Goal: Task Accomplishment & Management: Manage account settings

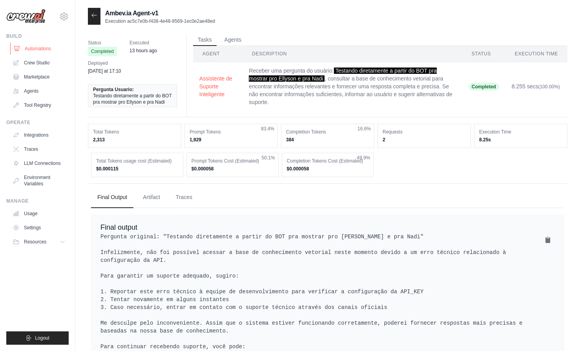
click at [42, 55] on link "Automations" at bounding box center [39, 48] width 59 height 13
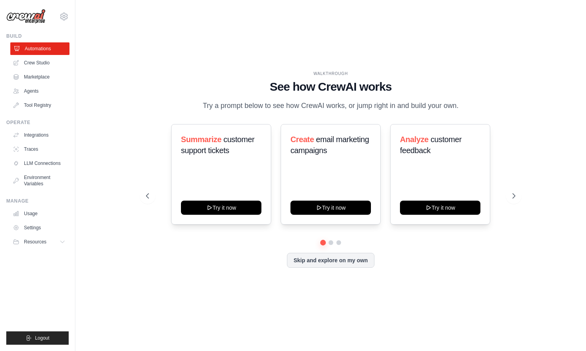
click at [38, 47] on link "Automations" at bounding box center [39, 48] width 59 height 13
click at [62, 16] on icon at bounding box center [63, 16] width 9 height 9
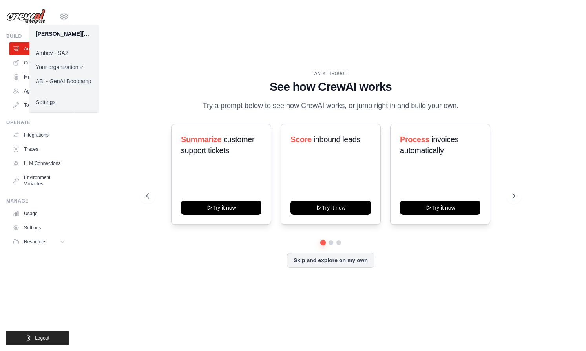
click at [60, 49] on link "Ambev - SAZ" at bounding box center [63, 53] width 69 height 14
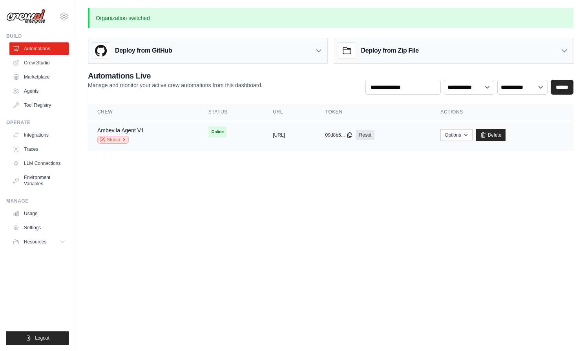
click at [117, 140] on link "Studio" at bounding box center [112, 140] width 31 height 8
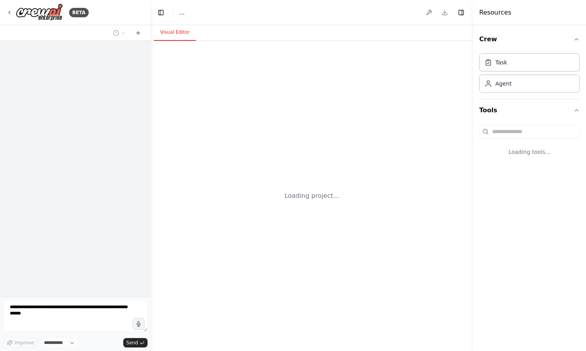
select select "****"
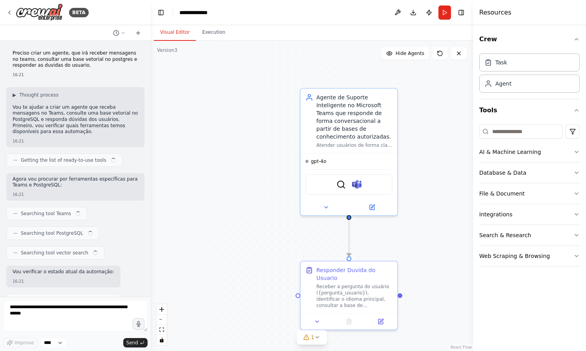
scroll to position [1006, 0]
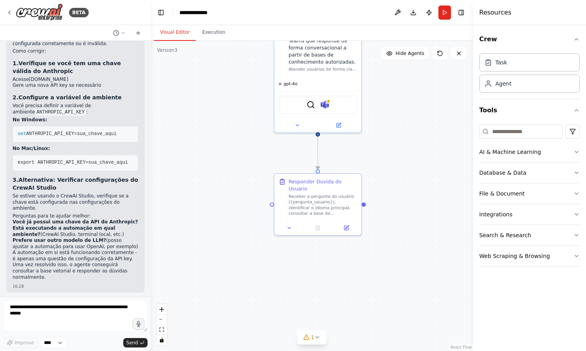
drag, startPoint x: 262, startPoint y: 288, endPoint x: 239, endPoint y: 197, distance: 94.6
click at [239, 197] on div ".deletable-edge-delete-btn { width: 20px; height: 20px; border: 0px solid #ffff…" at bounding box center [312, 196] width 322 height 310
click at [521, 139] on div "AI & Machine Learning Database & Data File & Document Integrations Search & Res…" at bounding box center [529, 193] width 100 height 145
click at [521, 132] on input at bounding box center [520, 131] width 83 height 14
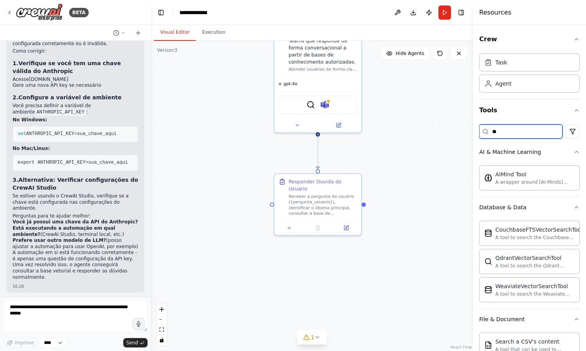
type input "*"
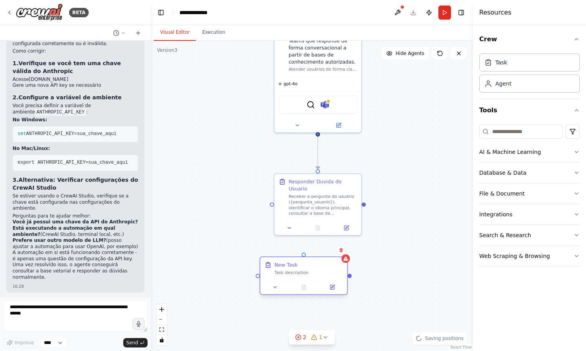
drag, startPoint x: 354, startPoint y: 286, endPoint x: 301, endPoint y: 266, distance: 57.6
click at [301, 266] on div "New Task" at bounding box center [308, 264] width 68 height 7
click at [306, 269] on div "New Task Task description" at bounding box center [308, 268] width 68 height 14
click at [308, 268] on div "New Task Task description" at bounding box center [308, 268] width 68 height 14
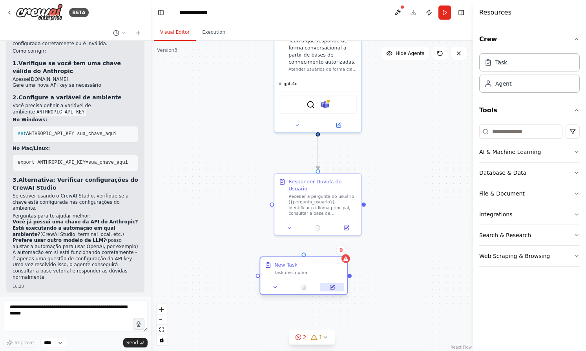
click at [328, 288] on button at bounding box center [332, 287] width 24 height 9
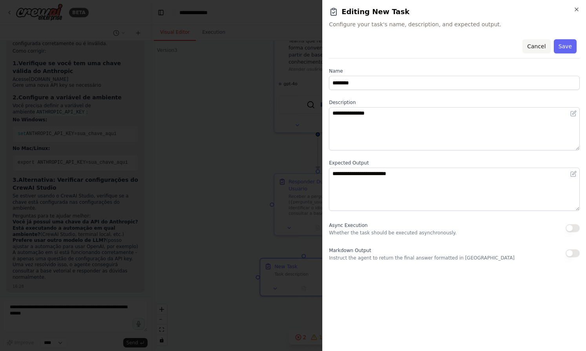
click at [545, 50] on button "Cancel" at bounding box center [536, 46] width 28 height 14
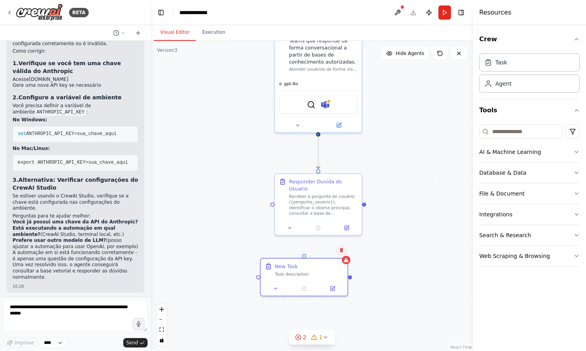
click at [341, 250] on icon at bounding box center [341, 250] width 5 height 5
click at [342, 251] on icon at bounding box center [341, 250] width 3 height 4
click at [342, 254] on button at bounding box center [341, 250] width 10 height 10
click at [343, 252] on icon at bounding box center [341, 250] width 5 height 5
click at [324, 254] on button "Confirm" at bounding box center [319, 249] width 28 height 9
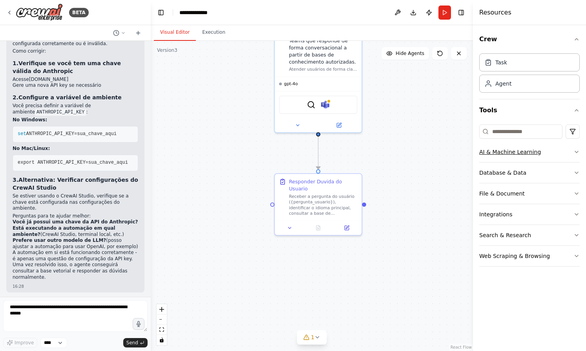
click at [578, 154] on icon "button" at bounding box center [576, 152] width 6 height 6
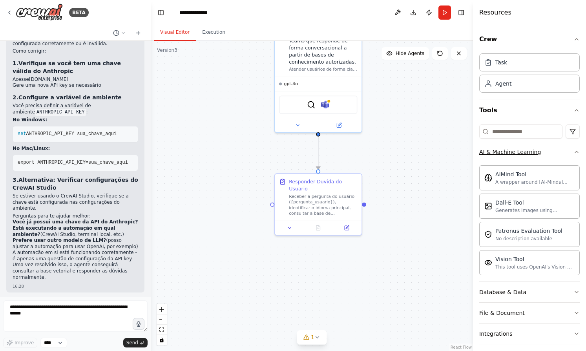
click at [578, 154] on div "Crew Task Agent Tools AI & Machine Learning AIMind Tool A wrapper around [AI-Mi…" at bounding box center [529, 188] width 113 height 326
click at [573, 152] on icon "button" at bounding box center [576, 152] width 6 height 6
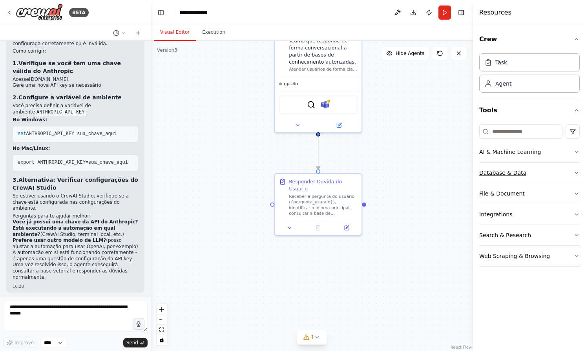
click at [575, 175] on icon "button" at bounding box center [576, 173] width 6 height 6
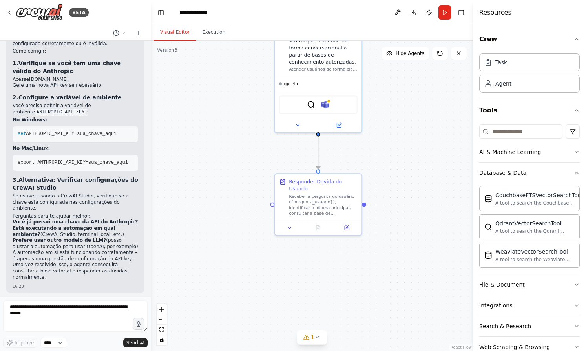
click at [575, 175] on div "Crew Task Agent Tools AI & Machine Learning Database & Data CouchbaseFTSVectorS…" at bounding box center [529, 188] width 113 height 326
click at [573, 172] on icon "button" at bounding box center [576, 173] width 6 height 6
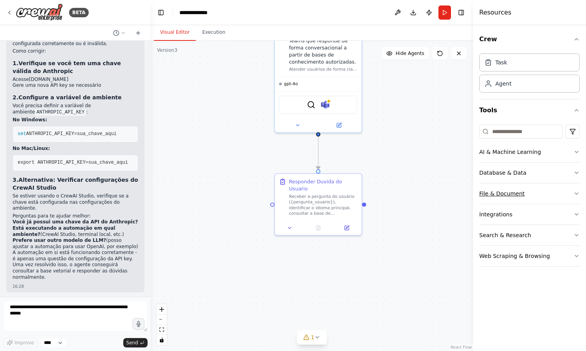
click at [571, 188] on button "File & Document" at bounding box center [529, 193] width 100 height 20
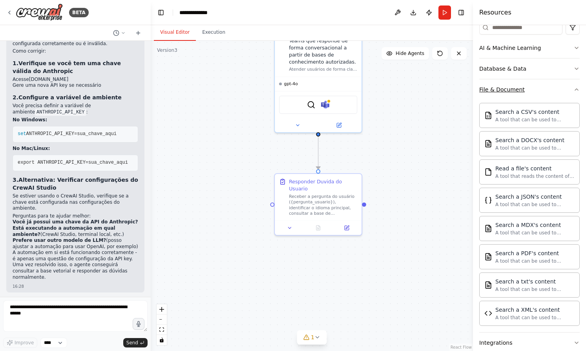
scroll to position [52, 0]
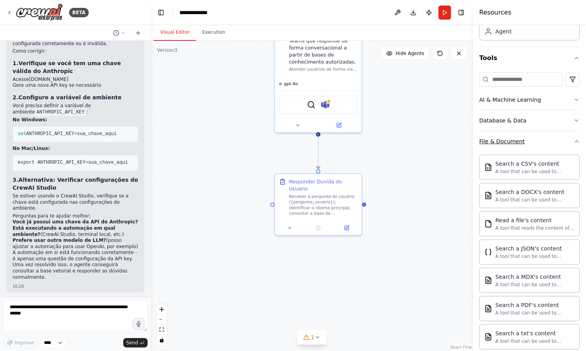
click at [568, 147] on button "File & Document" at bounding box center [529, 141] width 100 height 20
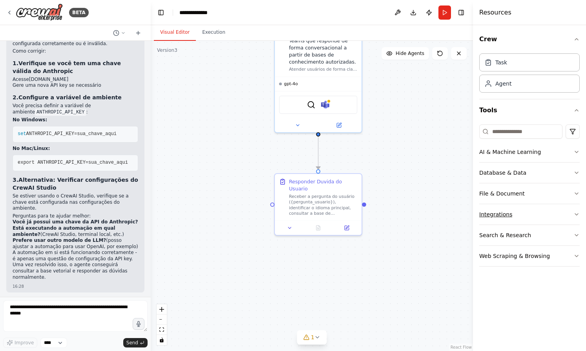
click at [575, 213] on icon "button" at bounding box center [576, 214] width 6 height 6
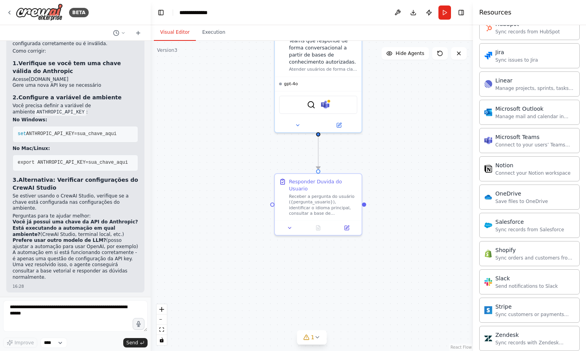
scroll to position [528, 0]
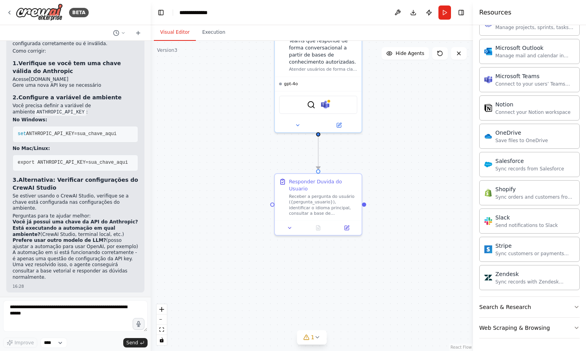
click at [574, 305] on div "Crew Task Agent Tools AI & Machine Learning Database & Data File & Document Int…" at bounding box center [529, 188] width 113 height 326
click at [573, 309] on icon "button" at bounding box center [576, 307] width 6 height 6
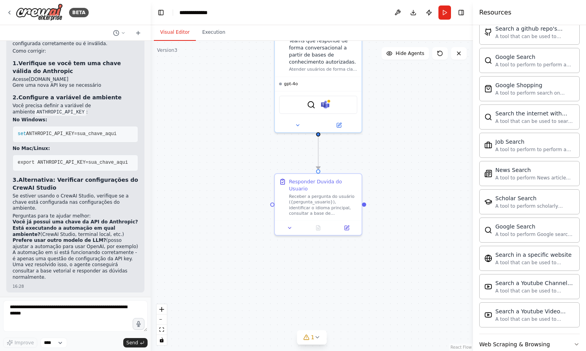
scroll to position [930, 0]
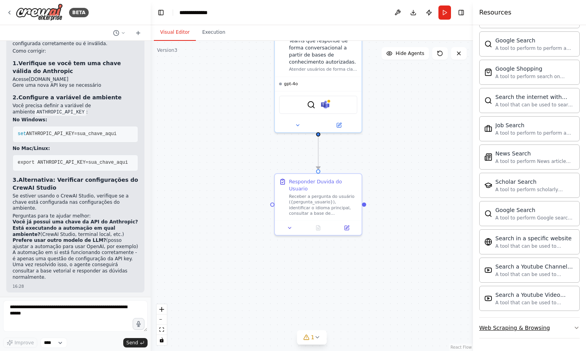
click at [573, 330] on icon "button" at bounding box center [576, 328] width 6 height 6
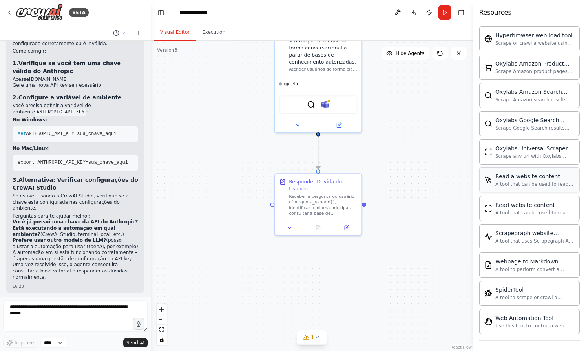
scroll to position [1360, 0]
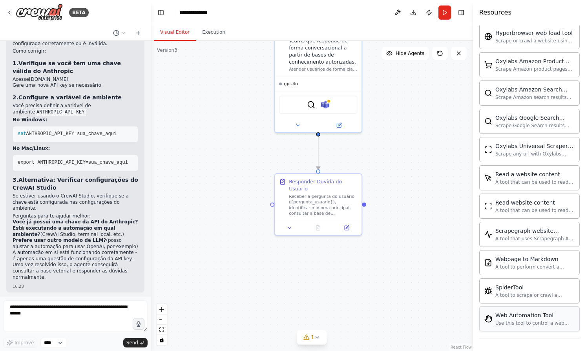
click at [538, 325] on div "Use this tool to control a web browser and interact with websites using natural…" at bounding box center [534, 323] width 79 height 6
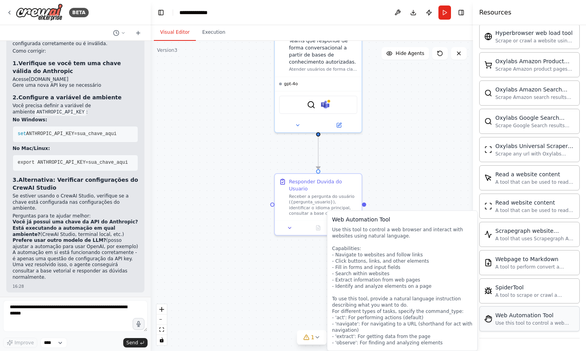
click at [536, 321] on div "Use this tool to control a web browser and interact with websites using natural…" at bounding box center [534, 323] width 79 height 6
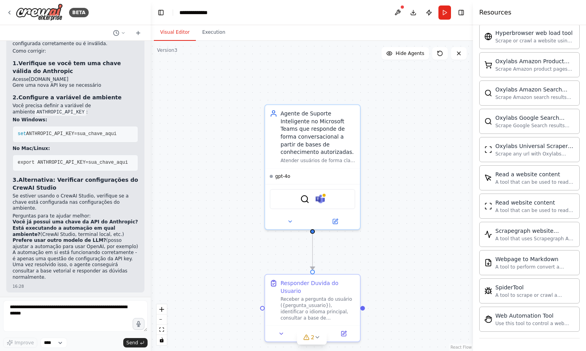
drag, startPoint x: 432, startPoint y: 128, endPoint x: 433, endPoint y: 229, distance: 101.3
click at [433, 229] on div ".deletable-edge-delete-btn { width: 20px; height: 20px; border: 0px solid #ffff…" at bounding box center [312, 196] width 322 height 310
click at [319, 142] on div "Agente de Suporte Inteligente no Microsoft Teams que responde de forma conversa…" at bounding box center [318, 131] width 75 height 46
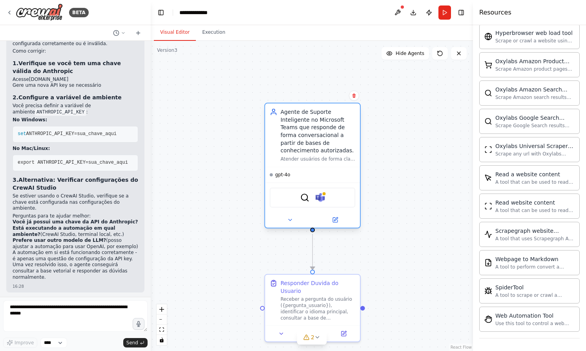
click at [299, 203] on div "QdrantVectorSearchTool Microsoft Teams" at bounding box center [313, 198] width 86 height 20
click at [306, 197] on div "QdrantVectorSearchTool Microsoft Teams" at bounding box center [313, 198] width 86 height 20
click at [328, 198] on img at bounding box center [327, 197] width 9 height 9
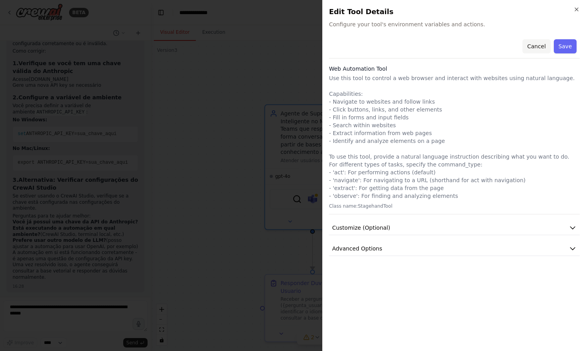
click at [533, 46] on button "Cancel" at bounding box center [536, 46] width 28 height 14
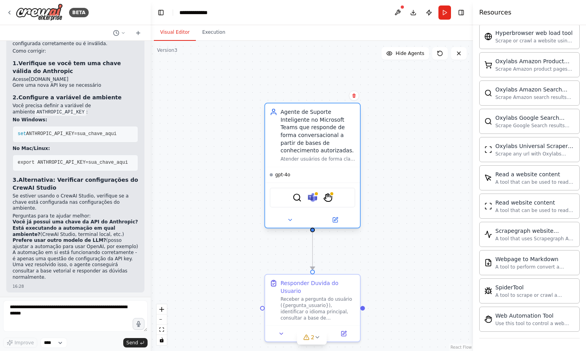
click at [317, 115] on div "Agente de Suporte Inteligente no Microsoft Teams que responde de forma conversa…" at bounding box center [318, 131] width 75 height 46
click at [321, 157] on div "Atender usuários de forma clara e contextualizada, consultando a KB autorizada …" at bounding box center [318, 159] width 75 height 6
click at [331, 155] on div "Agente de Suporte Inteligente no Microsoft Teams que responde de forma conversa…" at bounding box center [318, 135] width 75 height 54
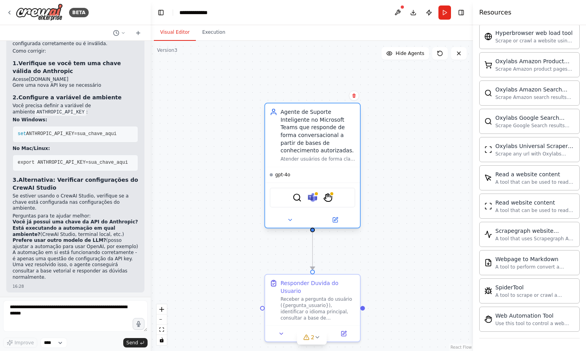
click at [331, 155] on div "Agente de Suporte Inteligente no Microsoft Teams que responde de forma conversa…" at bounding box center [318, 135] width 75 height 54
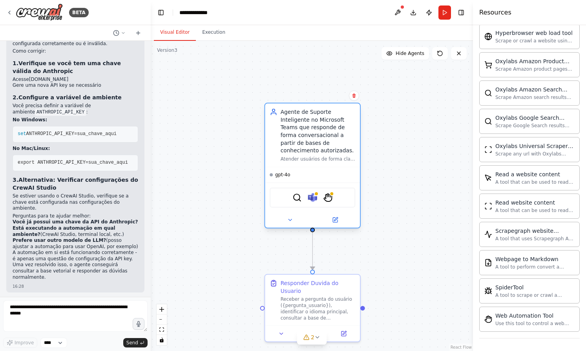
click at [331, 155] on div "Agente de Suporte Inteligente no Microsoft Teams que responde de forma conversa…" at bounding box center [318, 135] width 75 height 54
click at [330, 196] on img at bounding box center [327, 197] width 9 height 9
click at [339, 214] on div at bounding box center [312, 219] width 95 height 15
click at [336, 220] on icon at bounding box center [335, 219] width 5 height 5
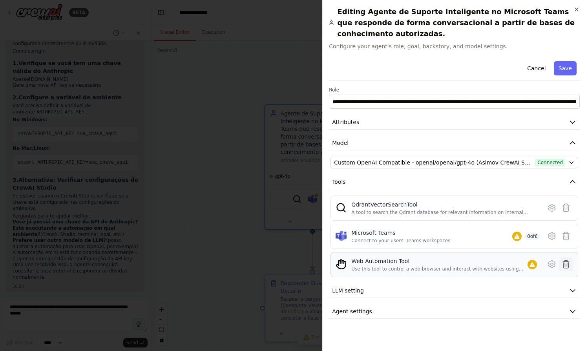
click at [568, 260] on icon at bounding box center [566, 264] width 7 height 8
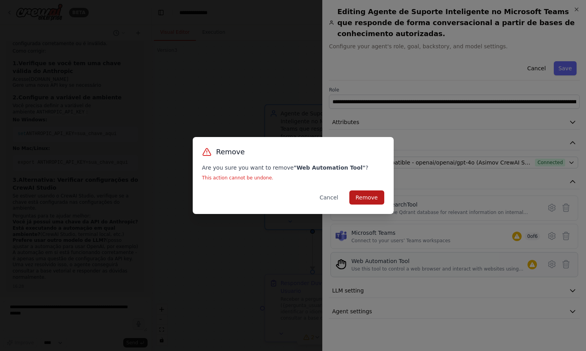
click at [374, 204] on button "Remove" at bounding box center [366, 197] width 35 height 14
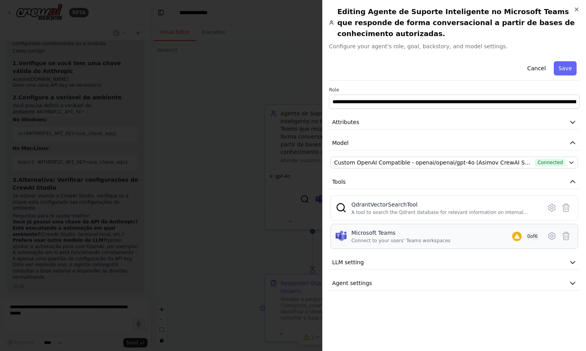
click at [469, 229] on div "Microsoft Teams Connect to your users’ Teams workspaces 0 of 6" at bounding box center [445, 236] width 189 height 15
click at [552, 232] on icon at bounding box center [551, 235] width 7 height 7
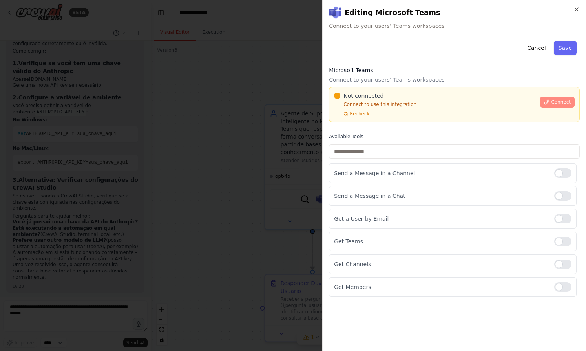
click at [557, 104] on span "Connect" at bounding box center [561, 102] width 20 height 6
click at [361, 111] on span "Recheck" at bounding box center [360, 114] width 20 height 6
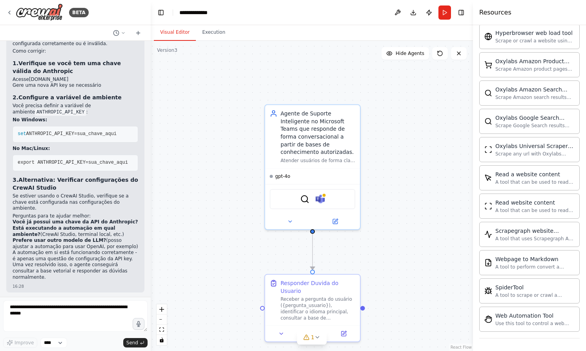
click at [454, 262] on div ".deletable-edge-delete-btn { width: 20px; height: 20px; border: 0px solid #ffff…" at bounding box center [312, 196] width 322 height 310
click at [336, 204] on div "QdrantVectorSearchTool Microsoft Teams" at bounding box center [313, 198] width 86 height 20
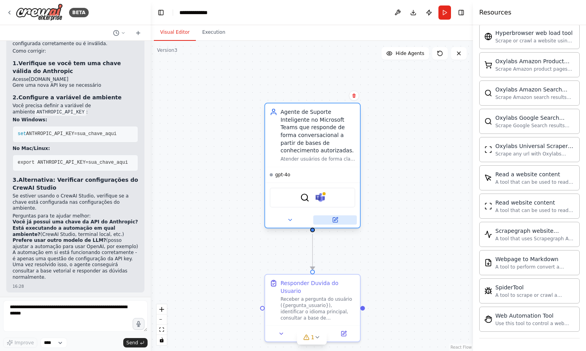
click at [340, 221] on button at bounding box center [335, 219] width 44 height 9
click at [334, 223] on button at bounding box center [335, 219] width 44 height 9
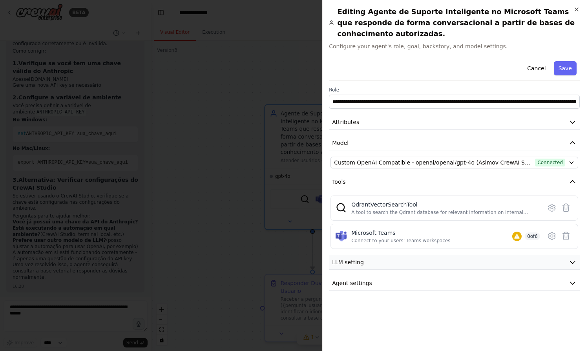
click at [570, 258] on icon "button" at bounding box center [573, 262] width 8 height 8
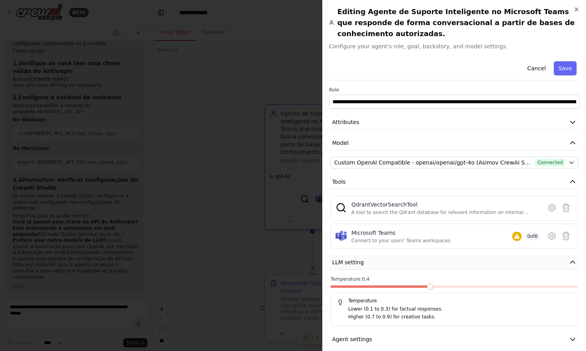
click at [570, 258] on icon "button" at bounding box center [573, 262] width 8 height 8
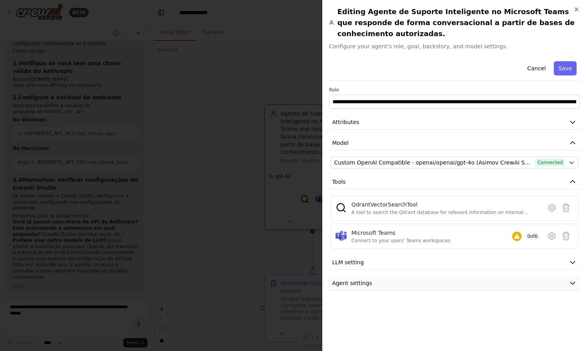
click at [574, 279] on icon "button" at bounding box center [573, 283] width 8 height 8
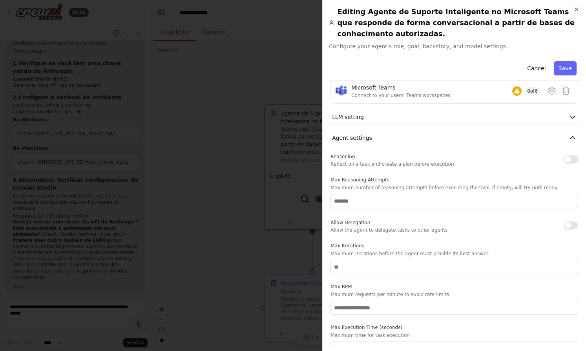
scroll to position [0, 0]
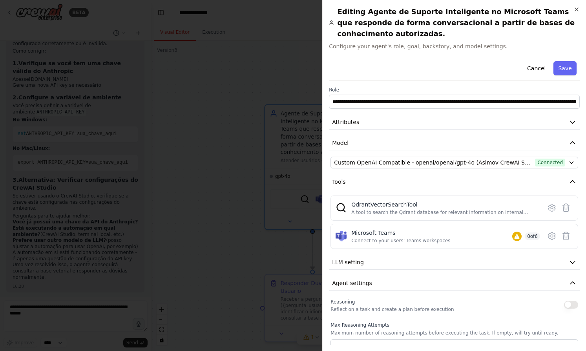
click at [283, 70] on div at bounding box center [293, 175] width 586 height 351
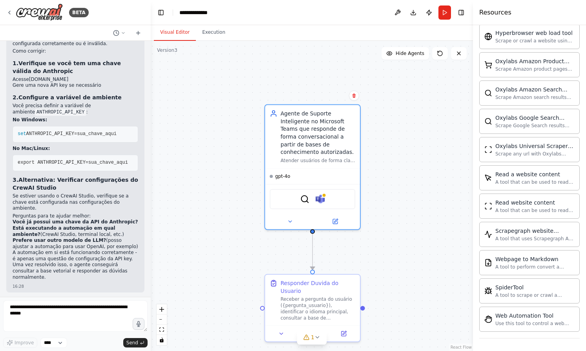
scroll to position [1360, 0]
click at [283, 70] on div ".deletable-edge-delete-btn { width: 20px; height: 20px; border: 0px solid #ffff…" at bounding box center [312, 196] width 322 height 310
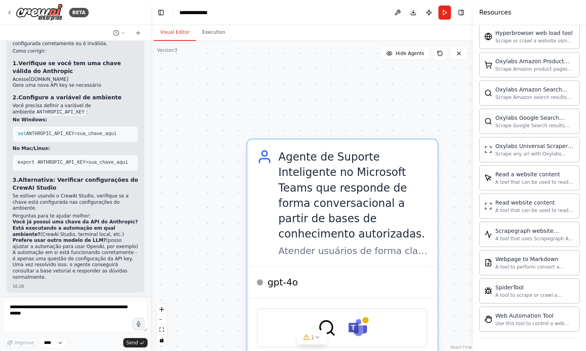
click at [217, 231] on div ".deletable-edge-delete-btn { width: 20px; height: 20px; border: 0px solid #ffff…" at bounding box center [312, 196] width 322 height 310
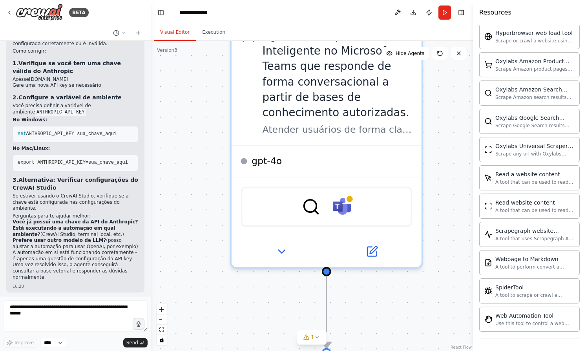
drag, startPoint x: 213, startPoint y: 253, endPoint x: 197, endPoint y: 132, distance: 122.3
click at [197, 132] on div ".deletable-edge-delete-btn { width: 20px; height: 20px; border: 0px solid #ffff…" at bounding box center [312, 196] width 322 height 310
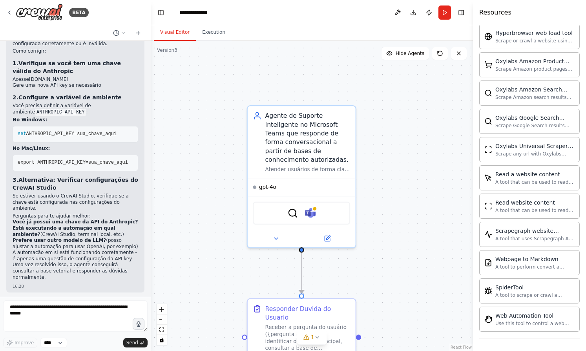
drag, startPoint x: 375, startPoint y: 174, endPoint x: 434, endPoint y: 192, distance: 62.2
click at [429, 207] on div ".deletable-edge-delete-btn { width: 20px; height: 20px; border: 0px solid #ffff…" at bounding box center [312, 196] width 322 height 310
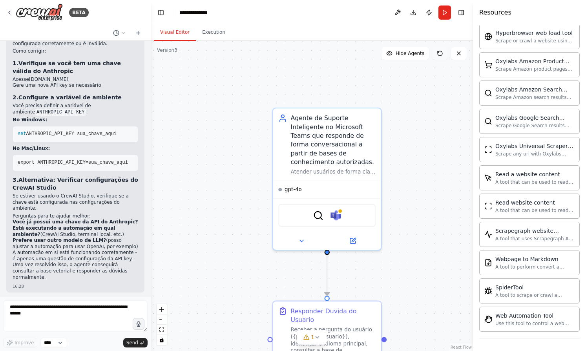
click at [442, 55] on icon at bounding box center [440, 53] width 6 height 6
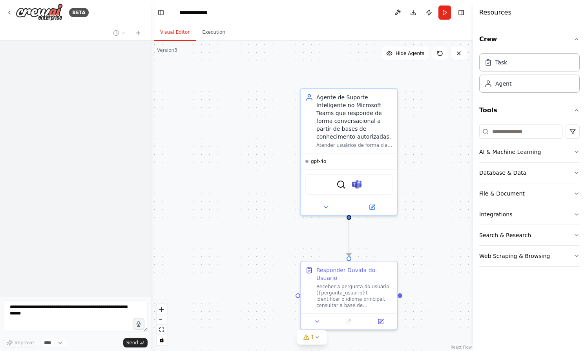
scroll to position [1006, 0]
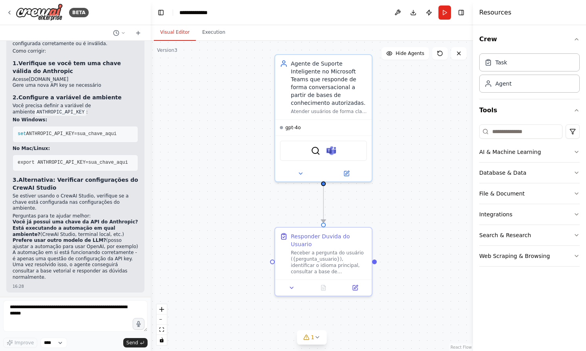
drag, startPoint x: 421, startPoint y: 290, endPoint x: 396, endPoint y: 257, distance: 42.3
click at [396, 257] on div ".deletable-edge-delete-btn { width: 20px; height: 20px; border: 0px solid #ffff…" at bounding box center [312, 196] width 322 height 310
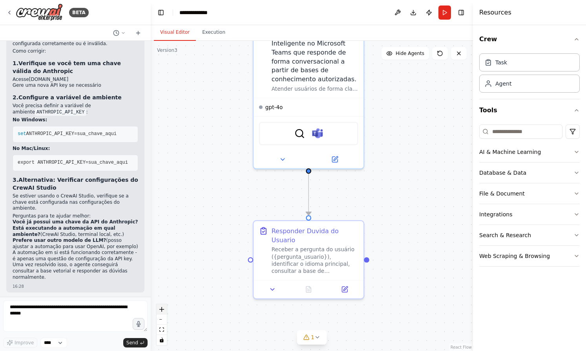
click at [161, 312] on button "zoom in" at bounding box center [162, 309] width 10 height 10
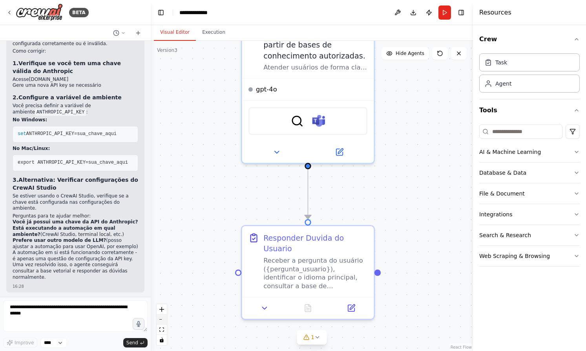
click at [162, 322] on button "zoom out" at bounding box center [162, 319] width 10 height 10
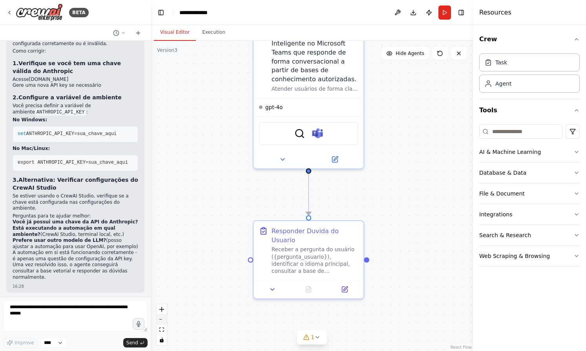
click at [162, 322] on button "zoom out" at bounding box center [162, 319] width 10 height 10
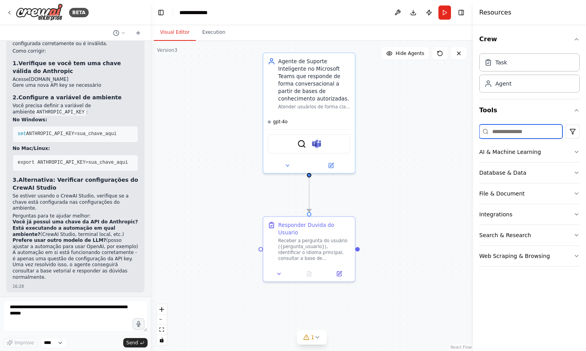
click at [526, 131] on input at bounding box center [520, 131] width 83 height 14
click at [231, 117] on div ".deletable-edge-delete-btn { width: 20px; height: 20px; border: 0px solid #ffff…" at bounding box center [312, 196] width 322 height 310
click at [429, 13] on button "Publish" at bounding box center [429, 12] width 13 height 14
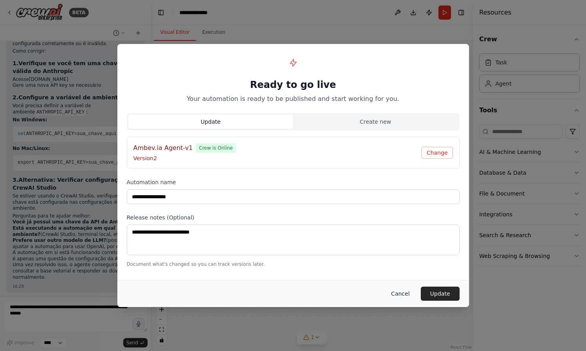
click at [407, 297] on button "Cancel" at bounding box center [400, 293] width 31 height 14
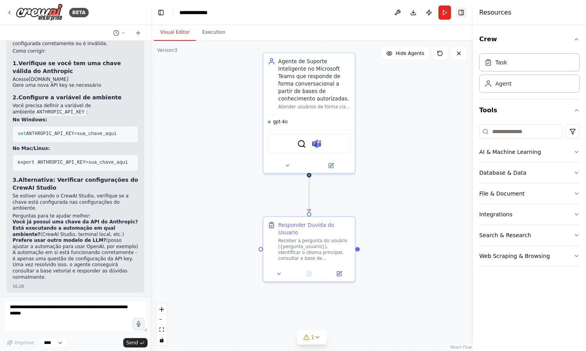
click at [464, 11] on button "Toggle Right Sidebar" at bounding box center [461, 12] width 11 height 11
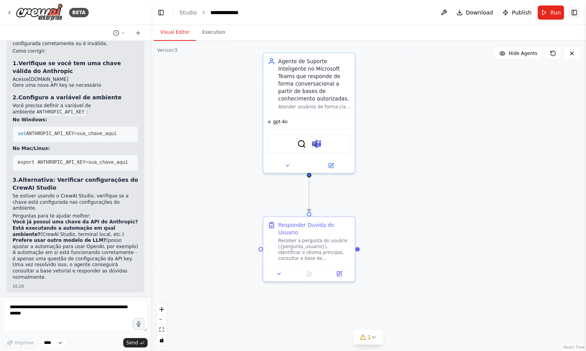
click at [578, 9] on button "Toggle Right Sidebar" at bounding box center [574, 12] width 11 height 11
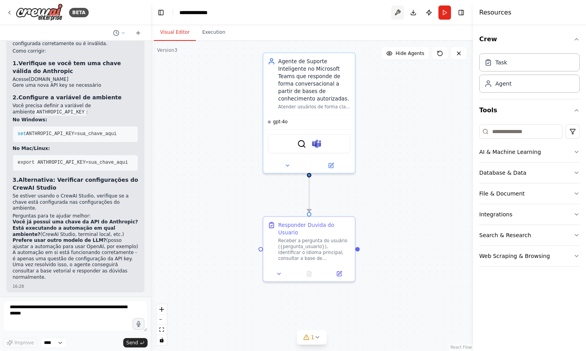
click at [398, 8] on button at bounding box center [397, 12] width 13 height 14
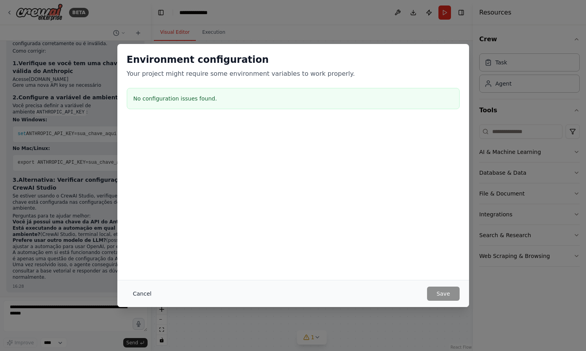
click at [142, 295] on button "Cancel" at bounding box center [142, 293] width 31 height 14
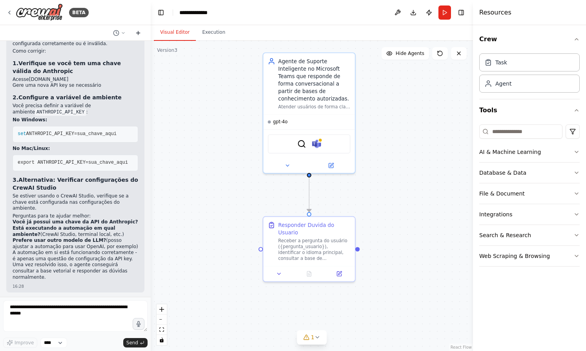
click at [142, 31] on button at bounding box center [138, 32] width 13 height 9
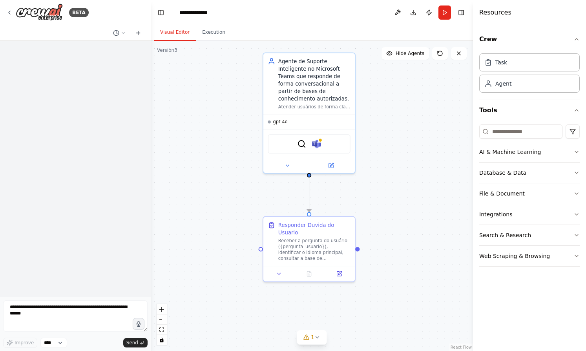
scroll to position [0, 0]
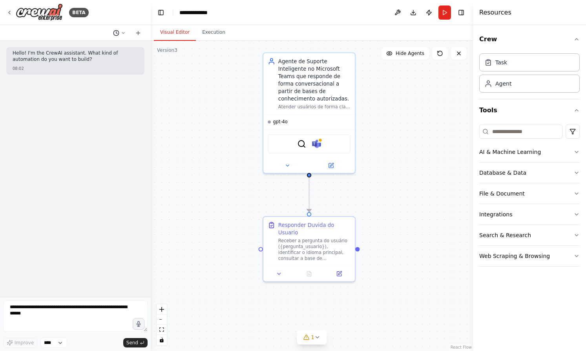
click at [114, 30] on icon at bounding box center [116, 33] width 6 height 6
click at [97, 49] on span "Untitled" at bounding box center [89, 49] width 58 height 6
click at [579, 134] on html "**********" at bounding box center [293, 175] width 586 height 351
click at [559, 131] on html "**********" at bounding box center [293, 175] width 586 height 351
click at [411, 54] on span "Hide Agents" at bounding box center [410, 53] width 29 height 6
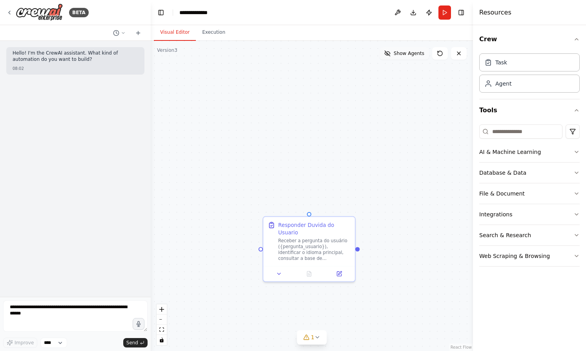
click at [411, 54] on span "Show Agents" at bounding box center [409, 53] width 31 height 6
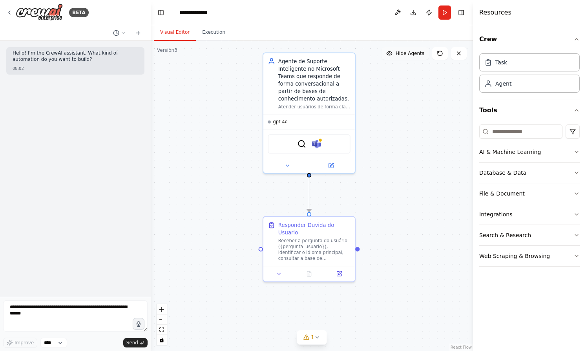
click at [411, 54] on span "Hide Agents" at bounding box center [410, 53] width 29 height 6
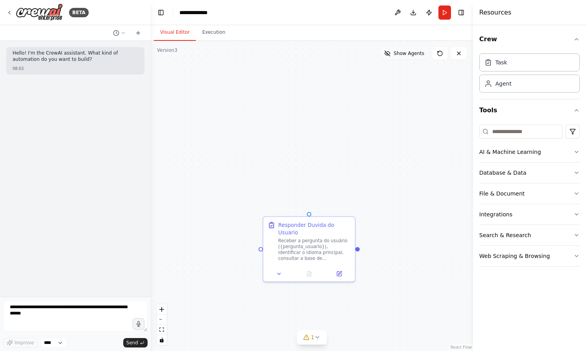
click at [411, 54] on span "Show Agents" at bounding box center [409, 53] width 31 height 6
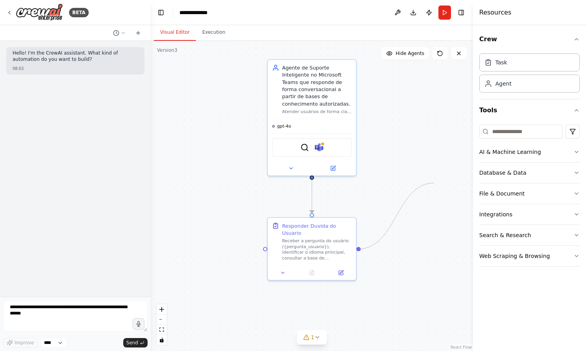
drag, startPoint x: 359, startPoint y: 248, endPoint x: 434, endPoint y: 183, distance: 99.0
click at [434, 183] on div ".deletable-edge-delete-btn { width: 20px; height: 20px; border: 0px solid #ffff…" at bounding box center [312, 196] width 322 height 310
drag, startPoint x: 265, startPoint y: 250, endPoint x: 186, endPoint y: 253, distance: 79.7
click at [186, 253] on div ".deletable-edge-delete-btn { width: 20px; height: 20px; border: 0px solid #ffff…" at bounding box center [312, 196] width 322 height 310
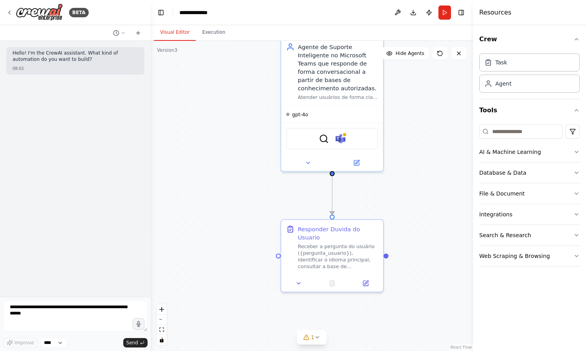
click at [5, 11] on div "BETA" at bounding box center [75, 12] width 151 height 25
click at [13, 9] on div "BETA" at bounding box center [47, 13] width 82 height 18
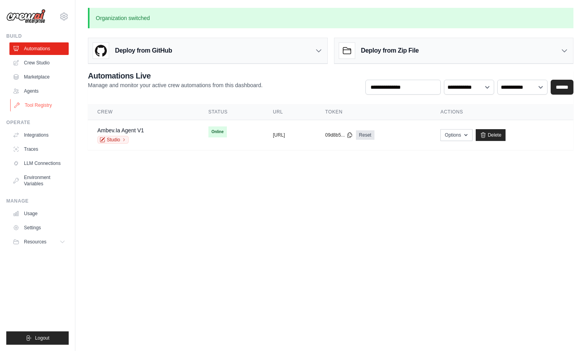
click at [40, 102] on link "Tool Registry" at bounding box center [39, 105] width 59 height 13
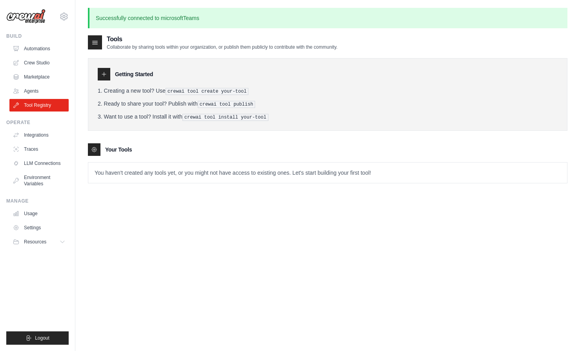
click at [392, 175] on p "You haven't created any tools yet, or you might not have access to existing one…" at bounding box center [327, 172] width 479 height 20
click at [118, 155] on tools-list\a "Your Tools You haven't created any tools yet, or you might not have access to e…" at bounding box center [328, 163] width 480 height 40
click at [42, 60] on link "Crew Studio" at bounding box center [39, 63] width 59 height 13
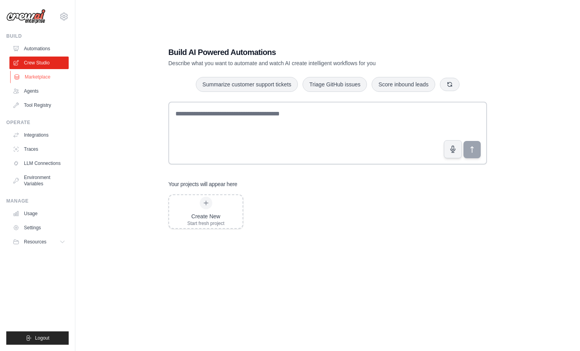
click at [39, 77] on link "Marketplace" at bounding box center [39, 77] width 59 height 13
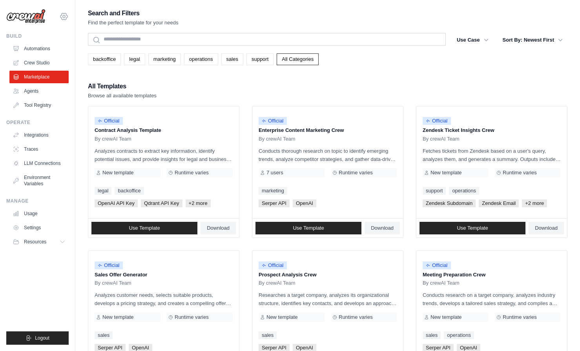
click at [63, 16] on icon at bounding box center [64, 16] width 2 height 2
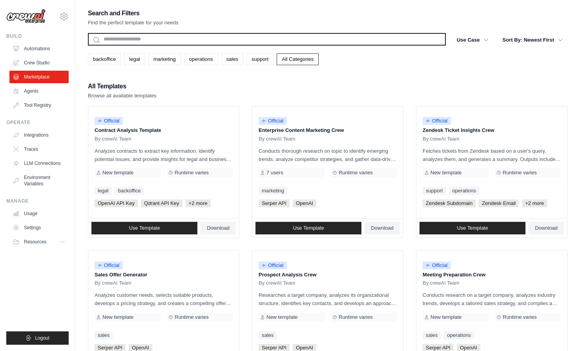
click at [175, 39] on input "text" at bounding box center [267, 39] width 358 height 13
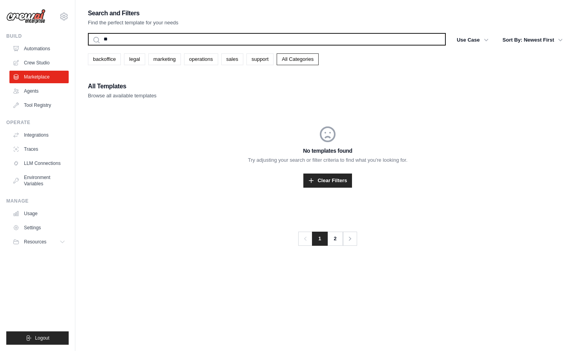
type input "*"
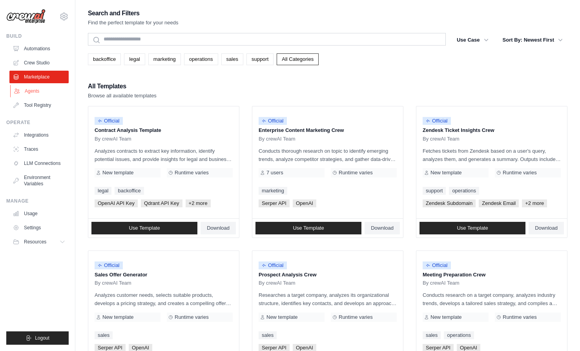
click at [38, 89] on link "Agents" at bounding box center [39, 91] width 59 height 13
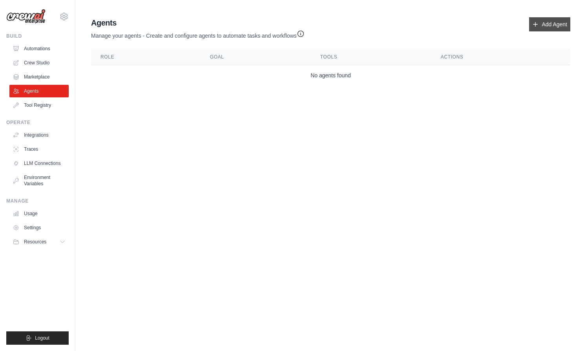
click at [552, 29] on link "Add Agent" at bounding box center [549, 24] width 41 height 14
click at [552, 27] on link "Add Agent" at bounding box center [549, 24] width 41 height 14
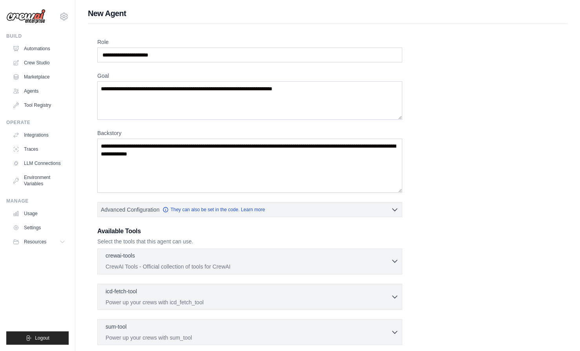
click at [387, 256] on div "crewai-tools 0 selected" at bounding box center [248, 256] width 285 height 9
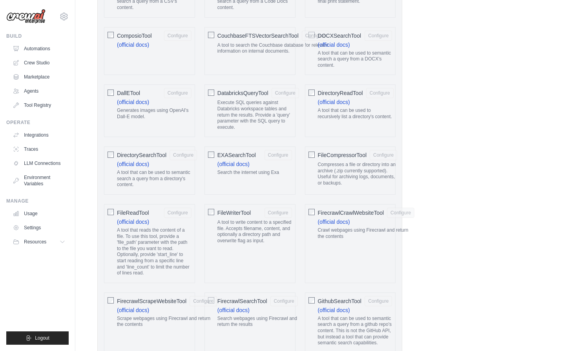
scroll to position [157, 0]
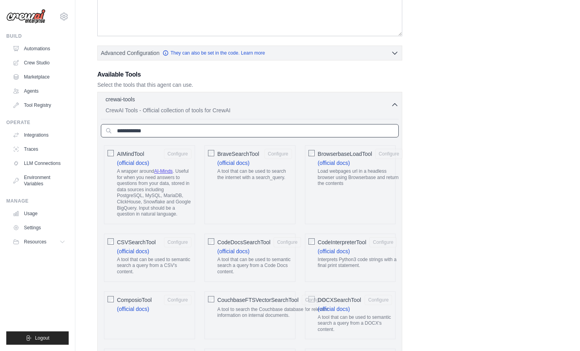
click at [209, 126] on input "text" at bounding box center [250, 130] width 298 height 13
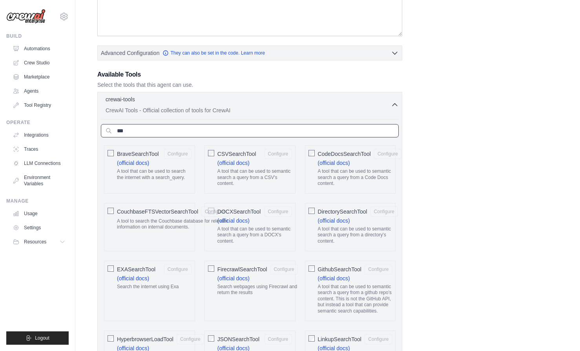
scroll to position [155, 0]
type input "*"
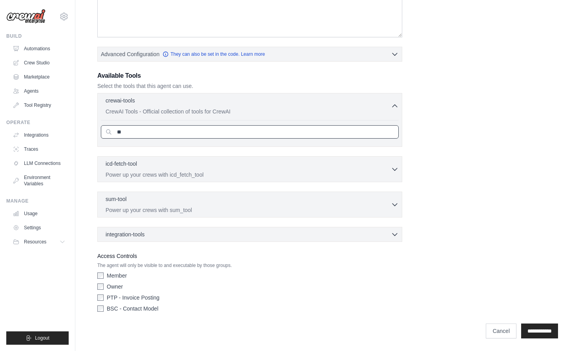
type input "*"
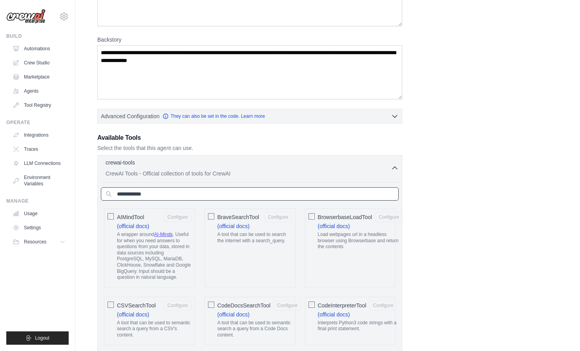
scroll to position [0, 0]
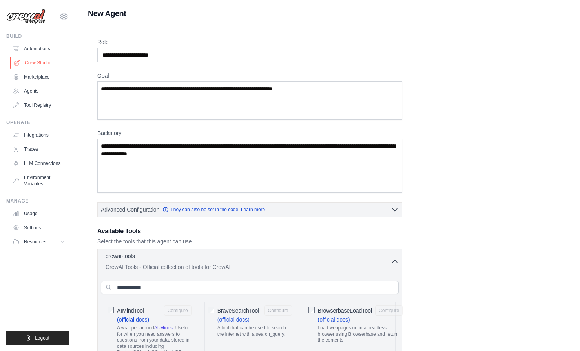
click at [44, 67] on link "Crew Studio" at bounding box center [39, 63] width 59 height 13
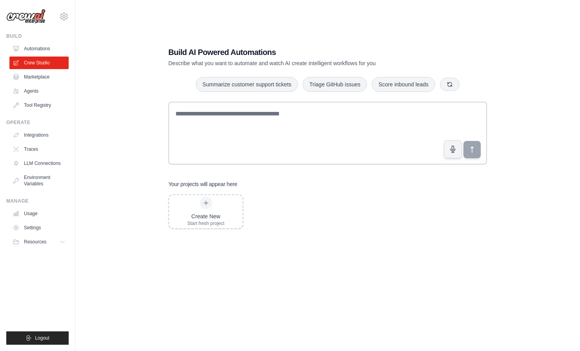
click at [47, 51] on link "Automations" at bounding box center [38, 48] width 59 height 13
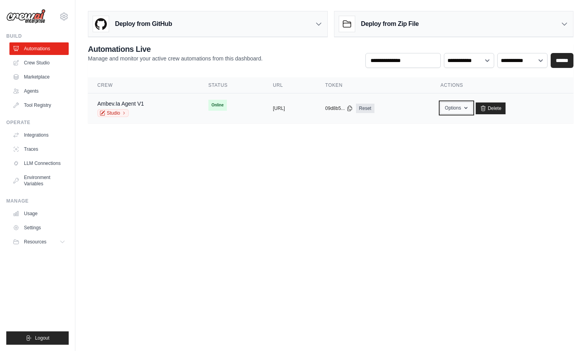
click at [472, 111] on button "Options" at bounding box center [456, 108] width 32 height 12
click at [316, 104] on td "copied https://ambev-ia-agent-v1-13b7c64e-" at bounding box center [289, 108] width 52 height 30
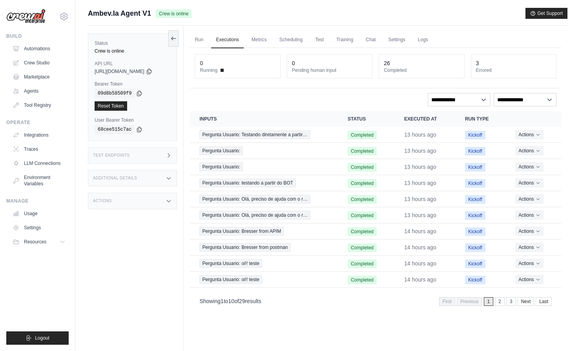
click at [145, 201] on div "Actions" at bounding box center [132, 201] width 89 height 16
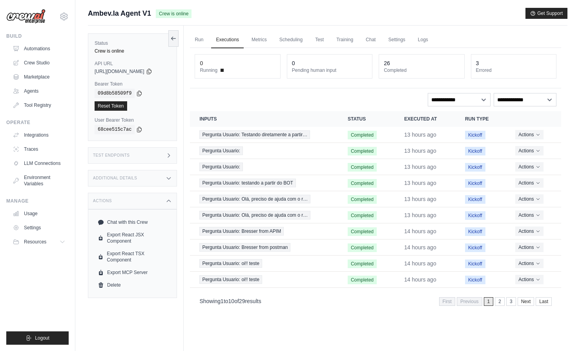
click at [154, 180] on div "Additional Details" at bounding box center [132, 178] width 89 height 16
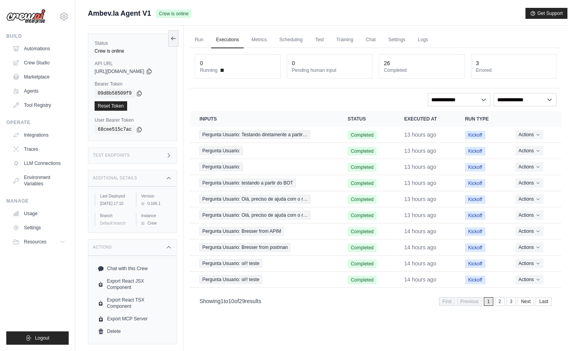
click at [151, 158] on div "Test Endpoints" at bounding box center [132, 155] width 89 height 16
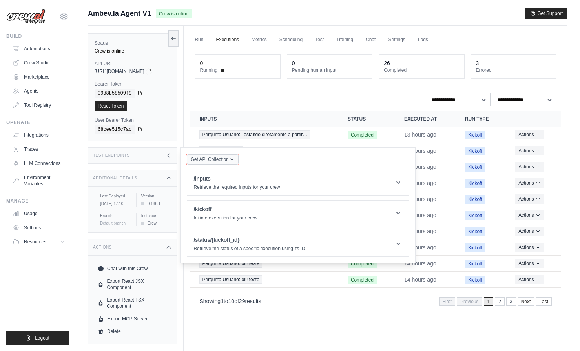
click at [238, 158] on button "Get API Collection" at bounding box center [212, 159] width 51 height 10
click at [301, 157] on div "Get API Collection Postman API Collection /inputs Retrieve the required inputs …" at bounding box center [298, 205] width 222 height 103
click at [152, 159] on div "Test Endpoints" at bounding box center [132, 155] width 89 height 16
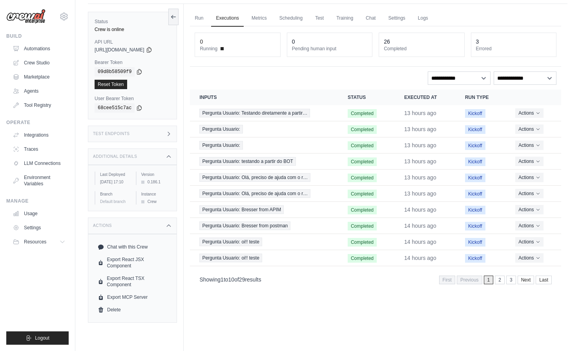
scroll to position [33, 0]
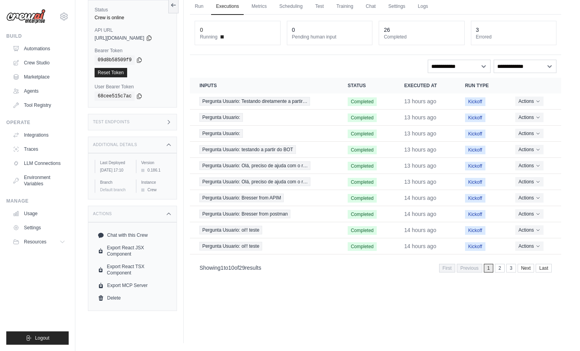
click at [533, 246] on button "Actions" at bounding box center [529, 245] width 28 height 9
click at [536, 245] on icon "Actions for execution" at bounding box center [538, 245] width 5 height 5
click at [532, 101] on button "Actions" at bounding box center [529, 100] width 28 height 9
click at [420, 332] on div "Run Executions Metrics Scheduling Test Training Chat Settings Logs 0 Running 0 …" at bounding box center [376, 167] width 384 height 351
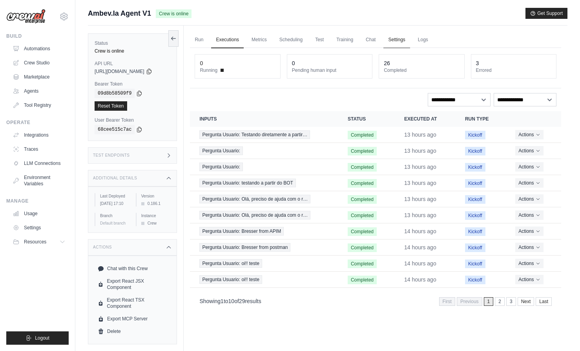
click at [394, 41] on link "Settings" at bounding box center [396, 40] width 26 height 16
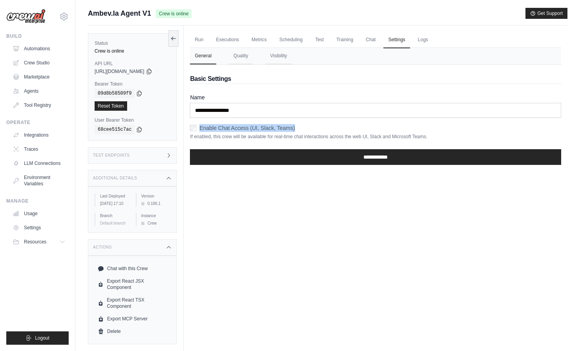
drag, startPoint x: 377, startPoint y: 129, endPoint x: 204, endPoint y: 128, distance: 173.1
click at [204, 128] on div "Enable Chat Access (UI, Slack, Teams)" at bounding box center [375, 128] width 371 height 8
copy label "Enable Chat Access (UI, Slack, Teams)"
click at [55, 158] on link "LLM Connections" at bounding box center [39, 163] width 59 height 13
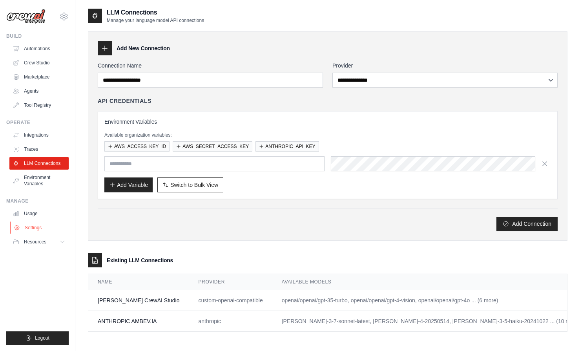
click at [42, 227] on link "Settings" at bounding box center [39, 227] width 59 height 13
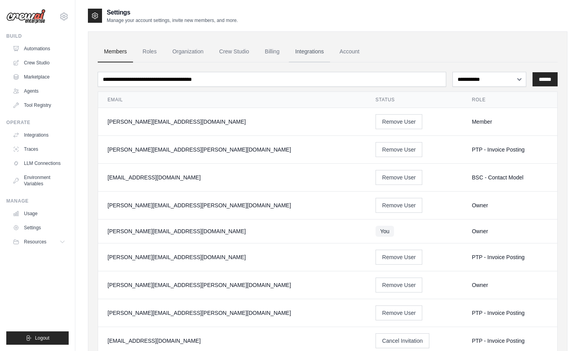
click at [325, 55] on link "Integrations" at bounding box center [309, 51] width 41 height 21
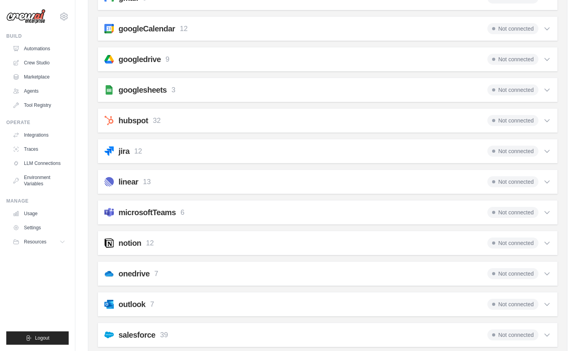
scroll to position [343, 0]
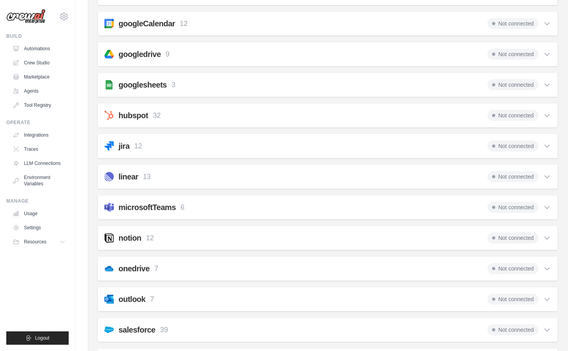
click at [551, 207] on icon at bounding box center [547, 207] width 8 height 8
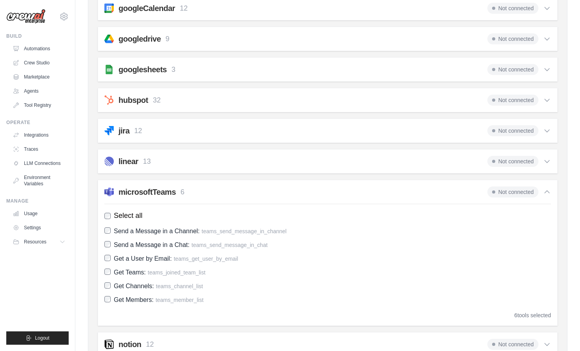
scroll to position [368, 0]
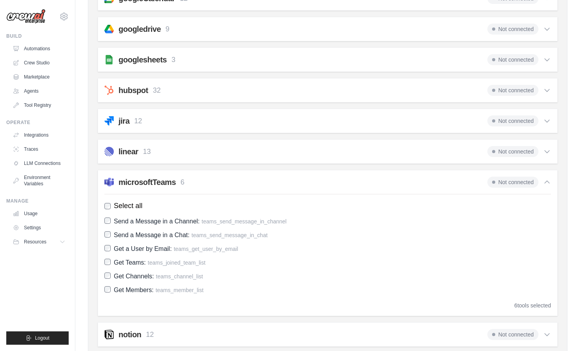
click at [509, 181] on span "Not connected" at bounding box center [512, 182] width 51 height 11
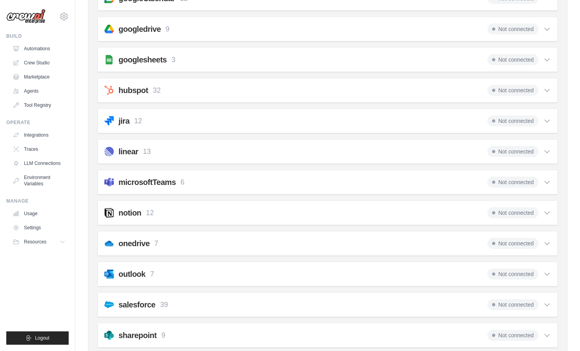
click at [520, 188] on div "microsoftTeams 6 Not connected Select all Send a Message in a Channel: teams_se…" at bounding box center [328, 182] width 460 height 24
click at [546, 181] on icon at bounding box center [547, 182] width 8 height 8
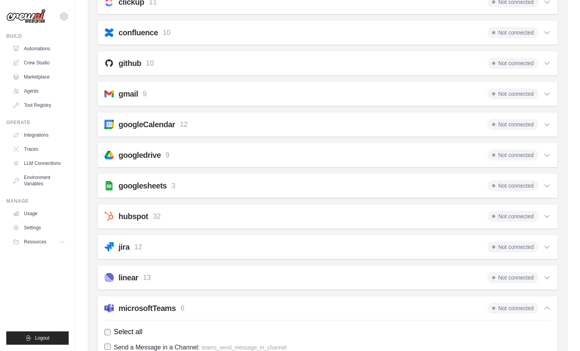
scroll to position [0, 0]
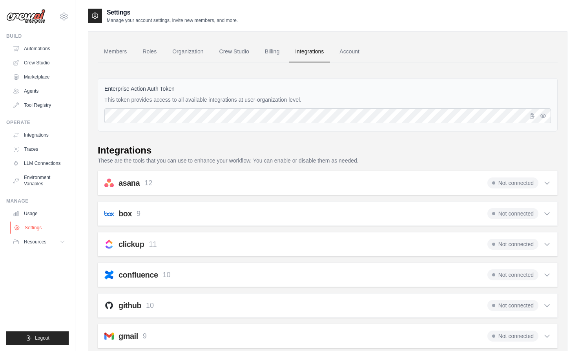
click at [35, 226] on link "Settings" at bounding box center [39, 227] width 59 height 13
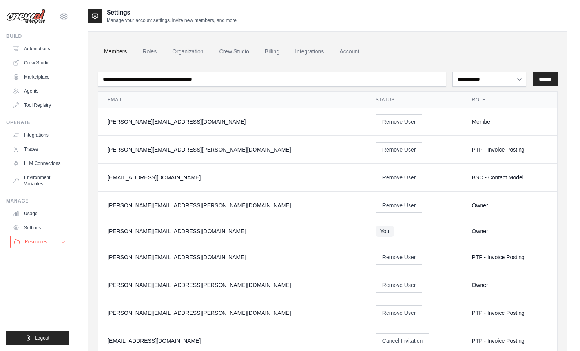
click at [49, 244] on button "Resources" at bounding box center [39, 241] width 59 height 13
click at [38, 135] on link "Integrations" at bounding box center [39, 135] width 59 height 13
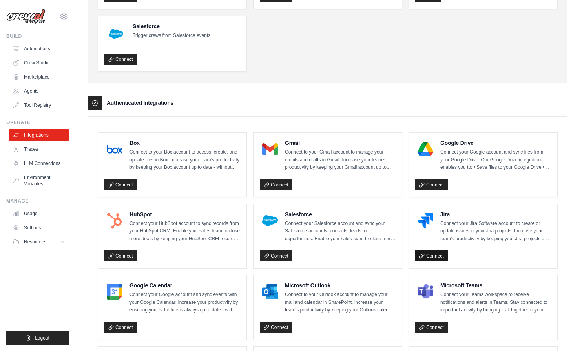
scroll to position [153, 0]
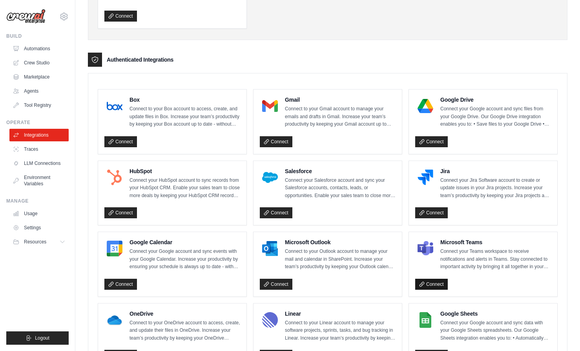
click at [429, 287] on link "Connect" at bounding box center [431, 284] width 33 height 11
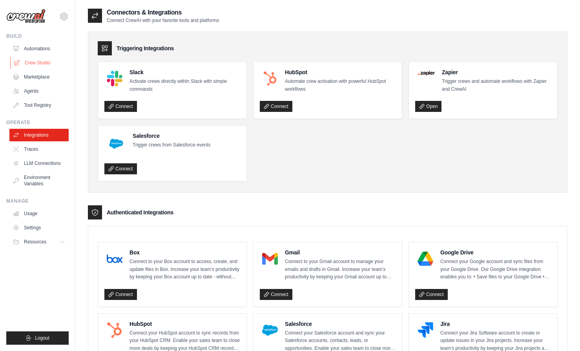
click at [37, 58] on link "Crew Studio" at bounding box center [39, 63] width 59 height 13
click at [36, 50] on link "Automations" at bounding box center [39, 48] width 59 height 13
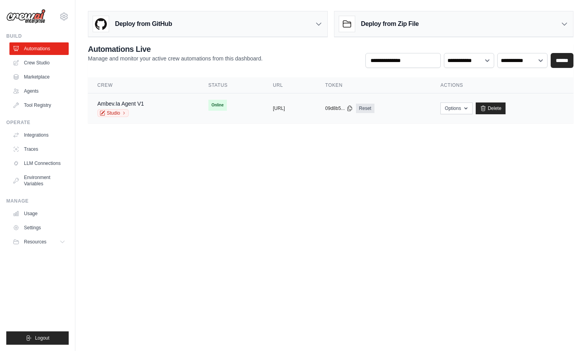
click at [157, 97] on td "Ambev.Ia Agent V1 Studio" at bounding box center [143, 108] width 111 height 30
